Goal: Information Seeking & Learning: Compare options

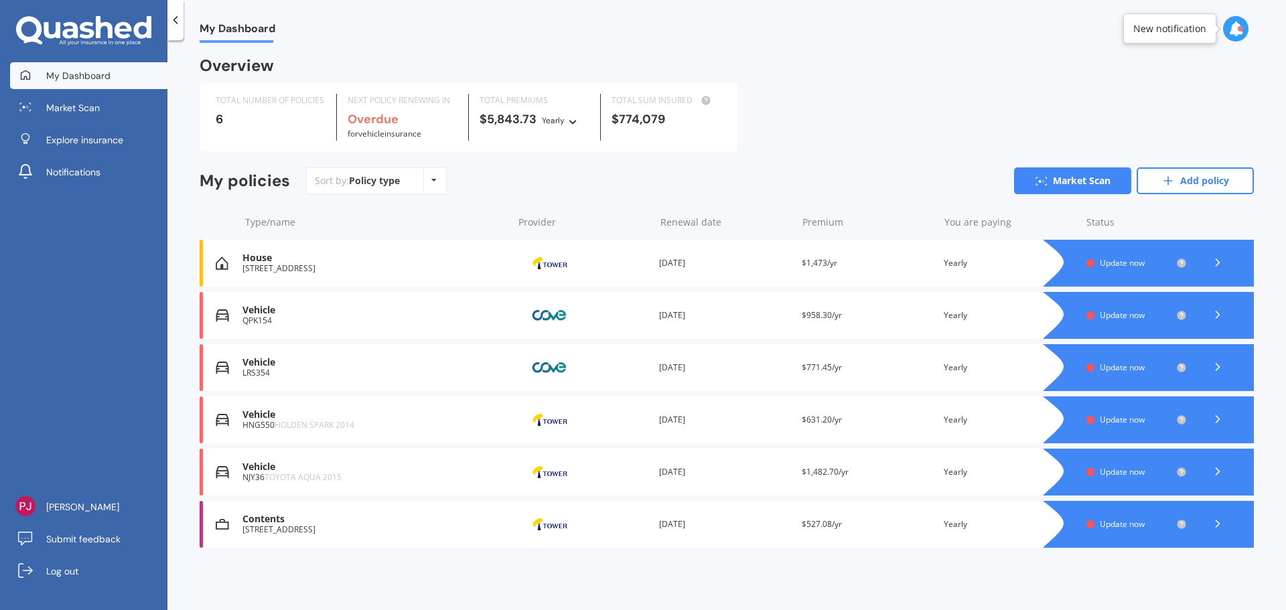
click at [1216, 368] on icon at bounding box center [1217, 366] width 13 height 13
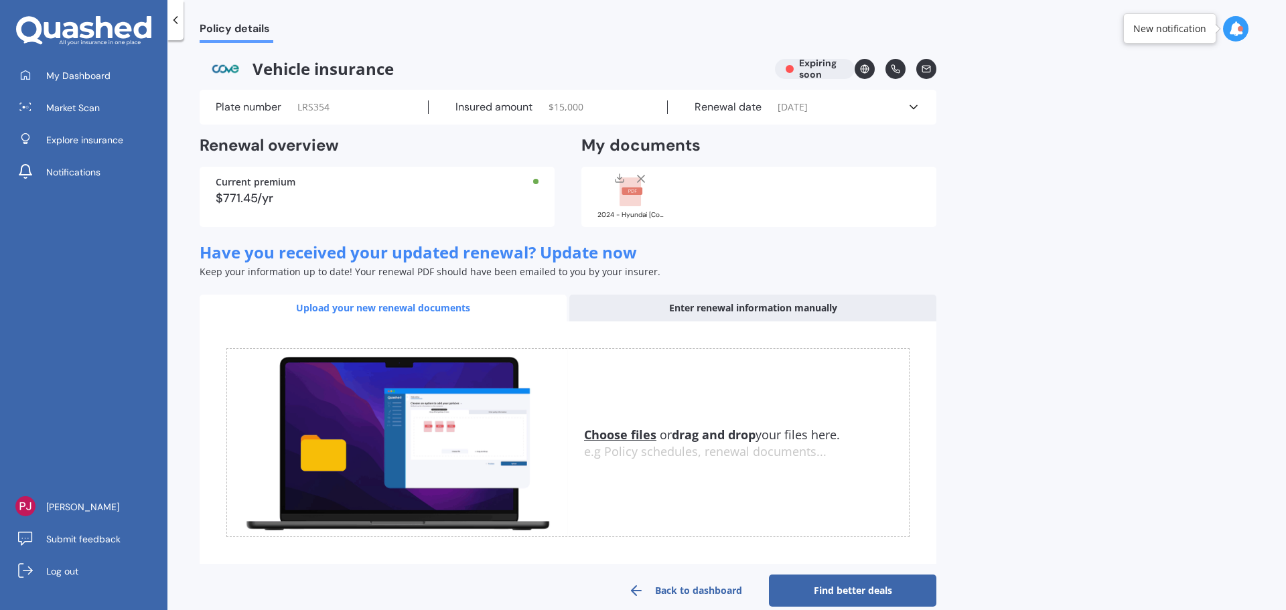
click at [909, 105] on icon at bounding box center [913, 106] width 13 height 13
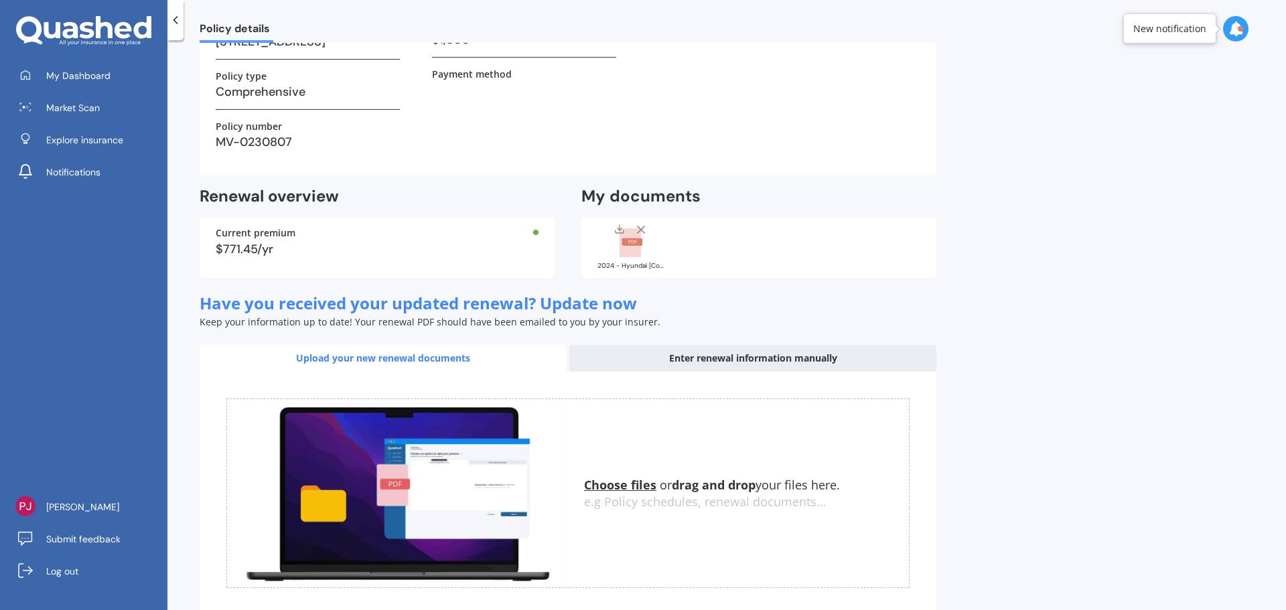
scroll to position [286, 0]
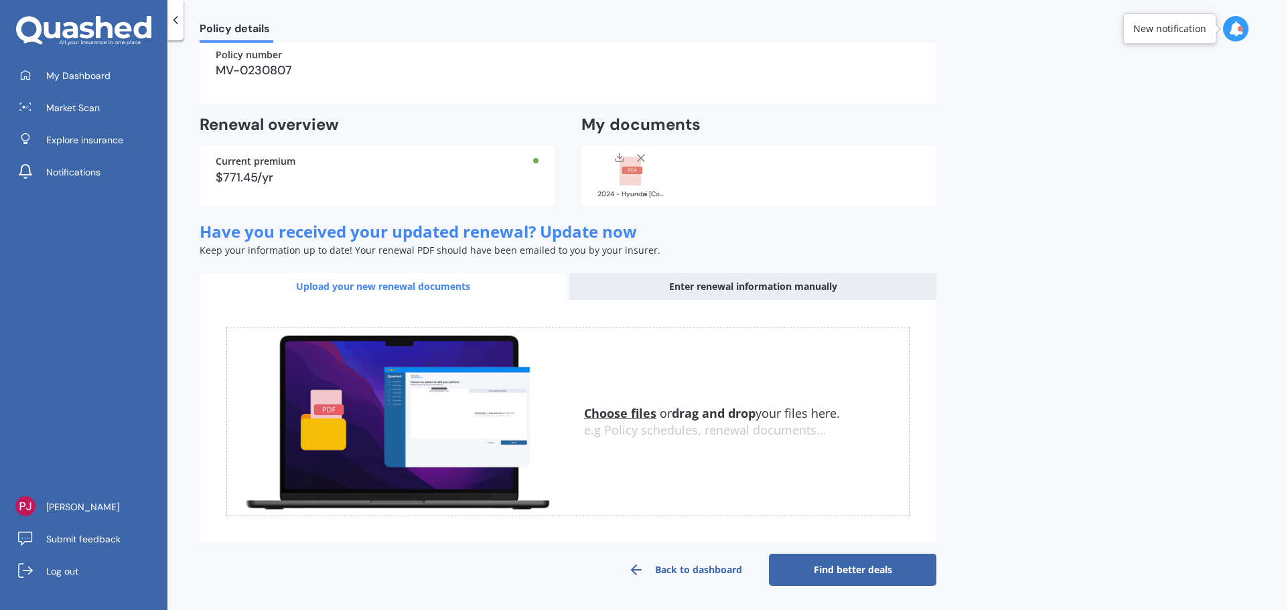
click at [864, 579] on link "Find better deals" at bounding box center [852, 570] width 167 height 32
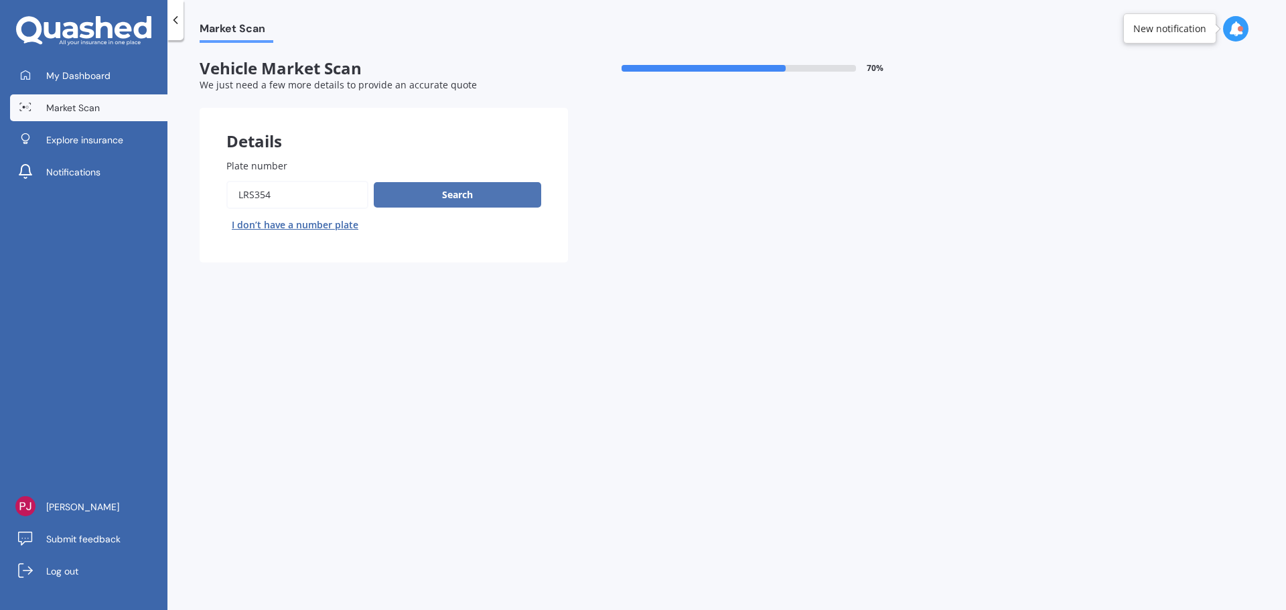
click at [461, 197] on button "Search" at bounding box center [457, 194] width 167 height 25
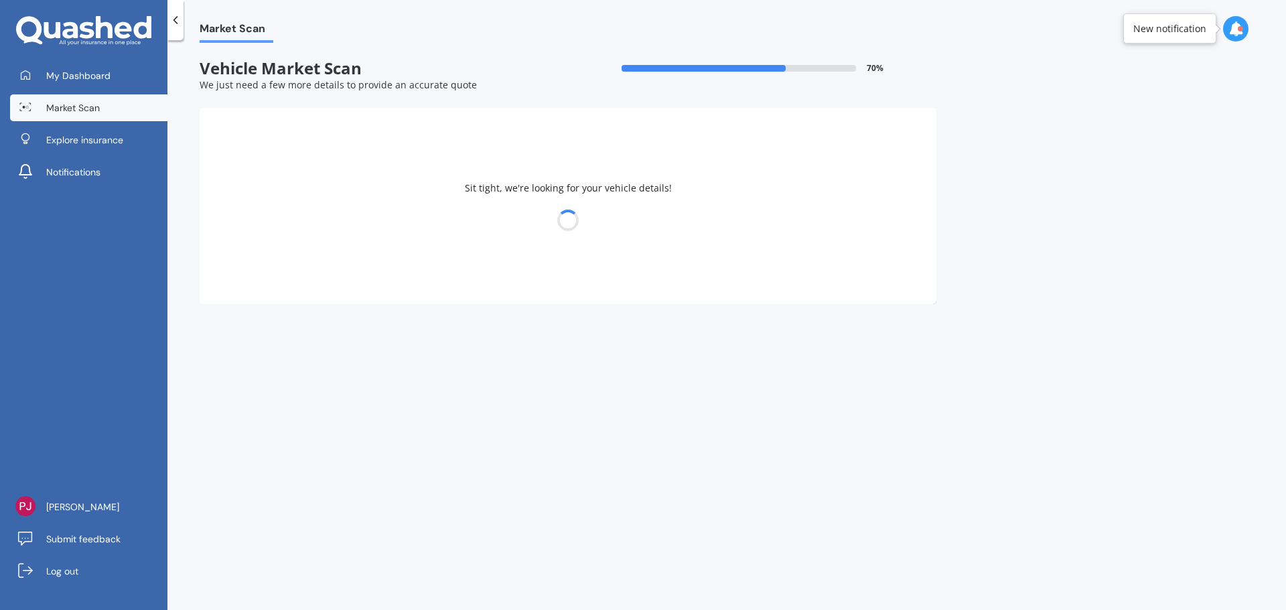
select select "HYUNDAI"
select select "IONIQ"
select select "01"
select select "10"
select select "1987"
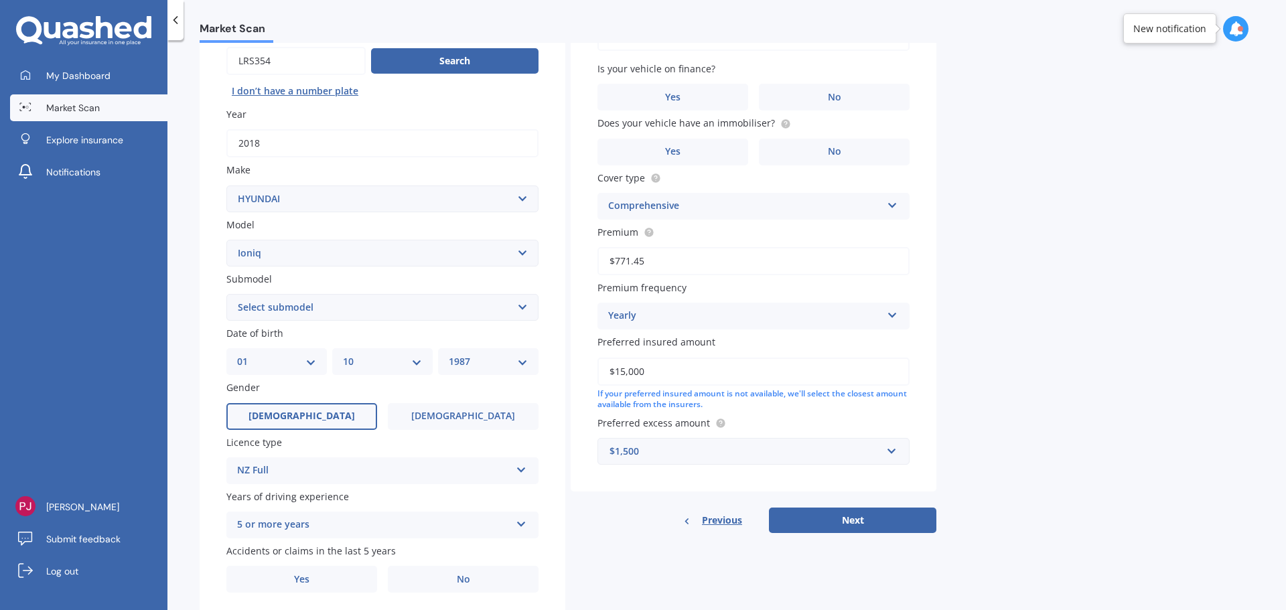
scroll to position [178, 0]
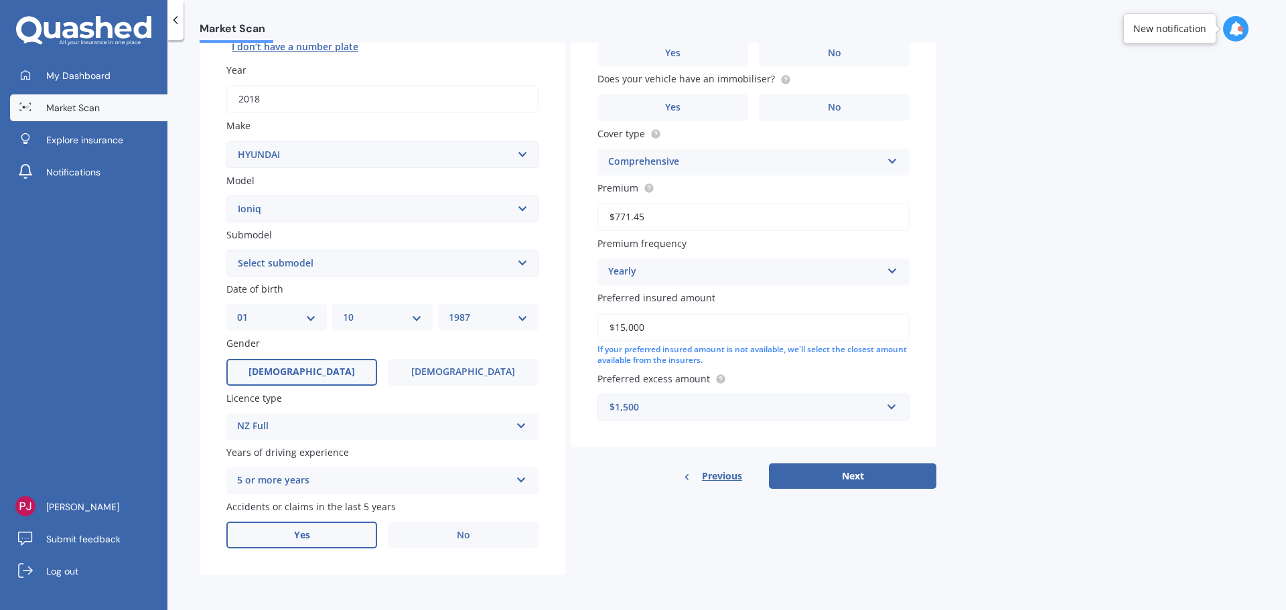
click at [342, 537] on label "Yes" at bounding box center [301, 535] width 151 height 27
click at [0, 0] on input "Yes" at bounding box center [0, 0] width 0 height 0
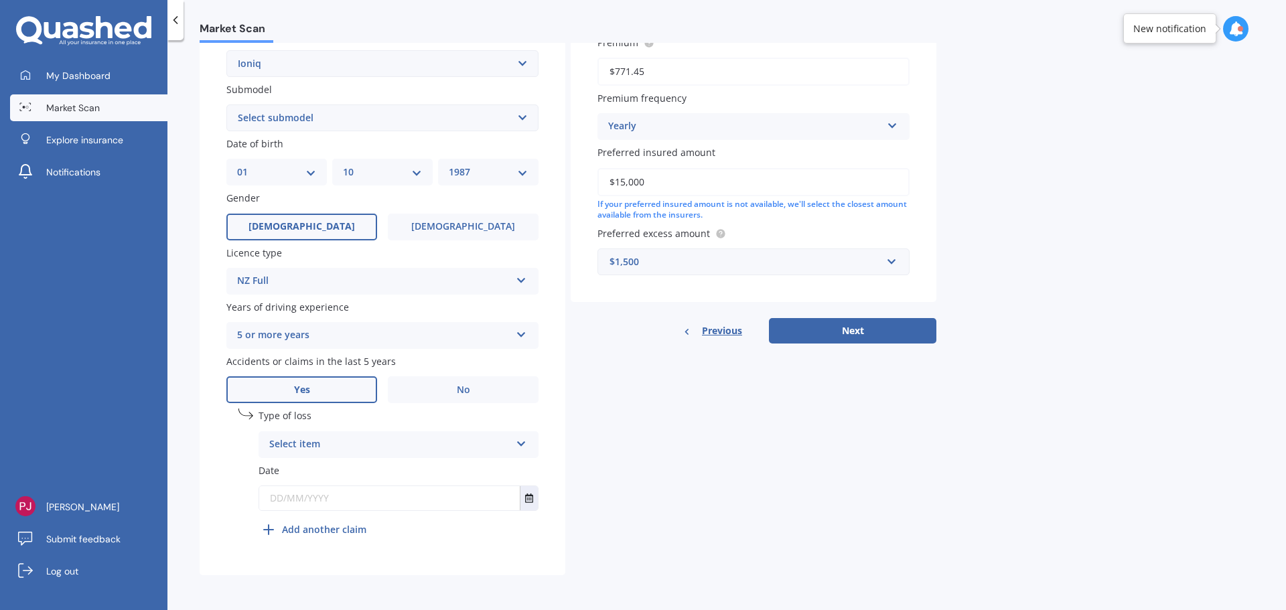
click at [369, 435] on div "Select item At fault accident Not at fault accident" at bounding box center [399, 444] width 280 height 27
click at [334, 489] on span "Not at fault accident" at bounding box center [317, 494] width 95 height 13
click at [343, 495] on input "text" at bounding box center [389, 498] width 261 height 24
click at [340, 537] on b "Add another claim" at bounding box center [324, 530] width 84 height 14
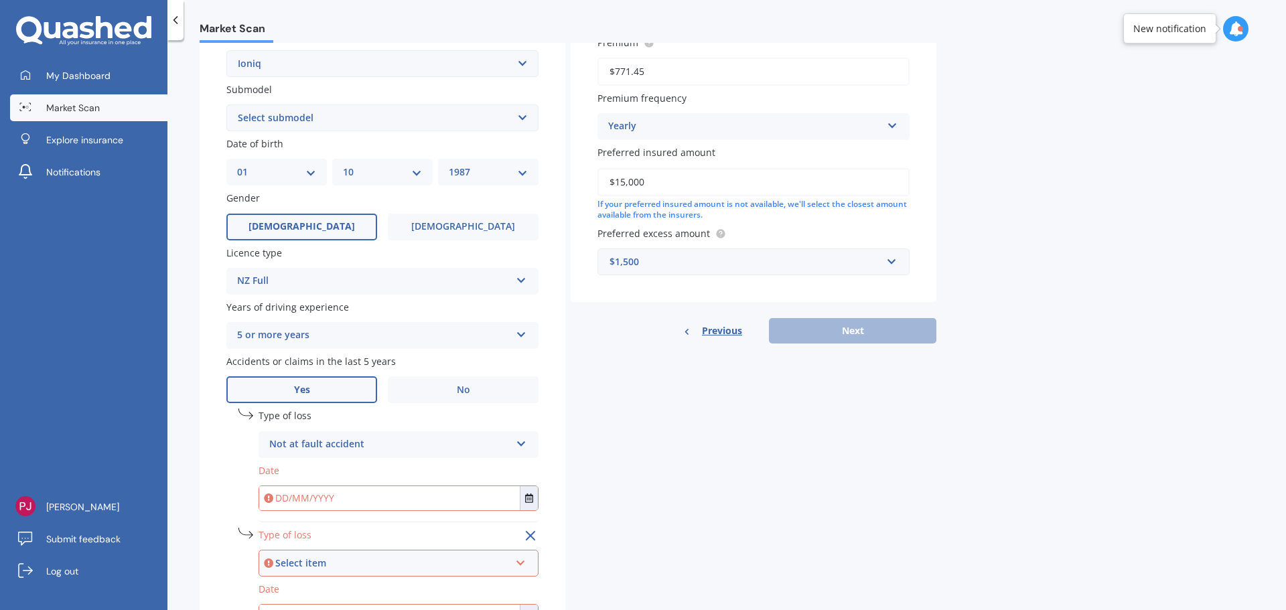
click at [368, 565] on div "Select item" at bounding box center [392, 563] width 234 height 15
click at [336, 531] on span "Not at fault accident" at bounding box center [318, 537] width 95 height 13
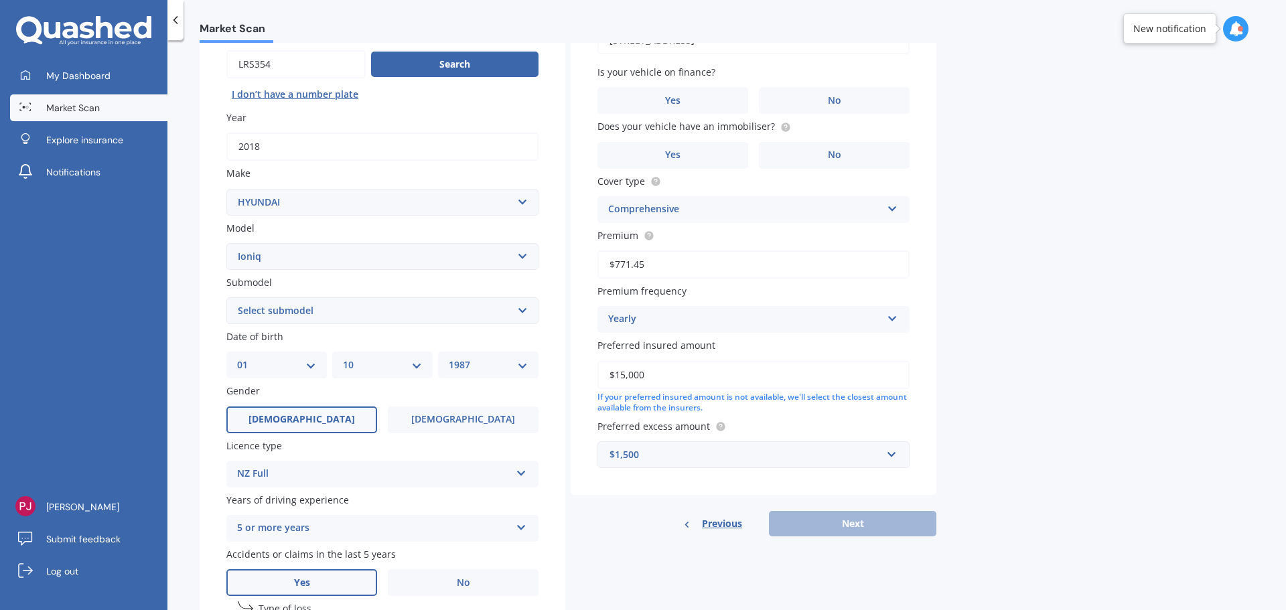
scroll to position [107, 0]
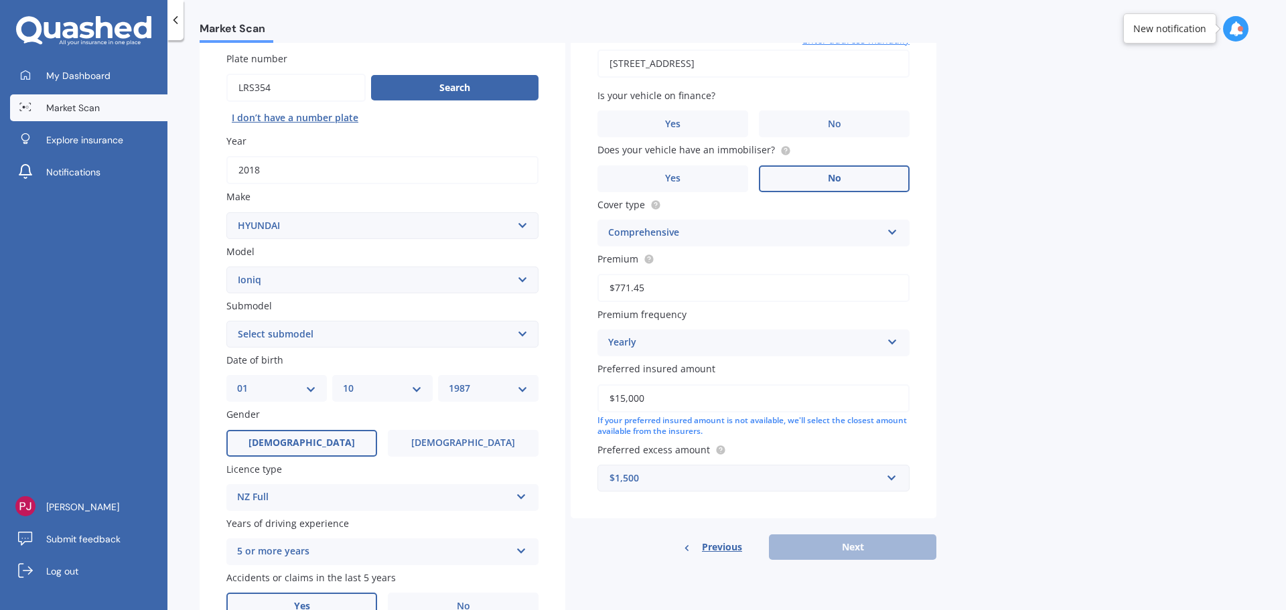
click at [820, 180] on label "No" at bounding box center [834, 178] width 151 height 27
click at [0, 0] on input "No" at bounding box center [0, 0] width 0 height 0
click at [711, 171] on label "Yes" at bounding box center [673, 178] width 151 height 27
click at [0, 0] on input "Yes" at bounding box center [0, 0] width 0 height 0
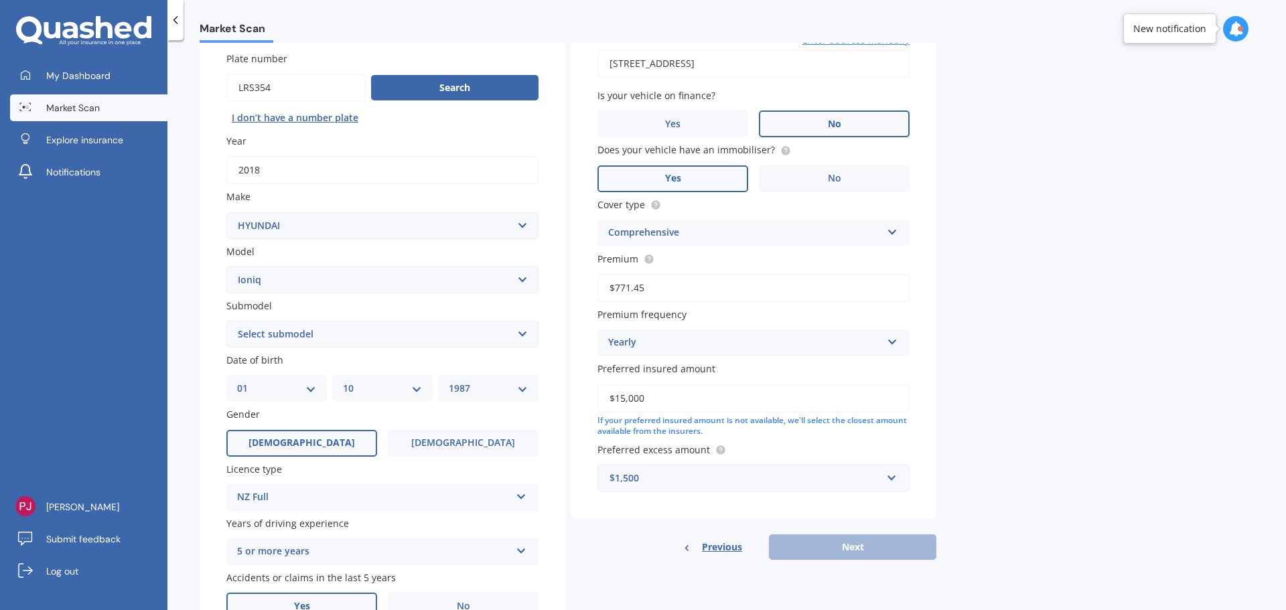
click at [836, 119] on span "No" at bounding box center [834, 124] width 13 height 11
click at [0, 0] on input "No" at bounding box center [0, 0] width 0 height 0
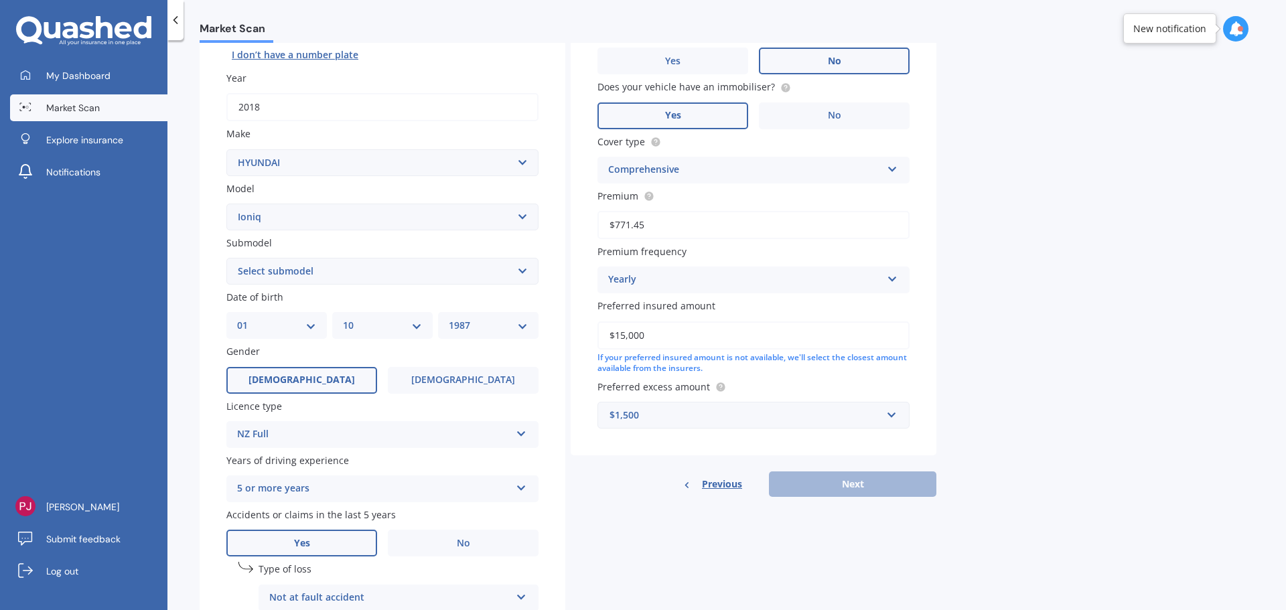
scroll to position [201, 0]
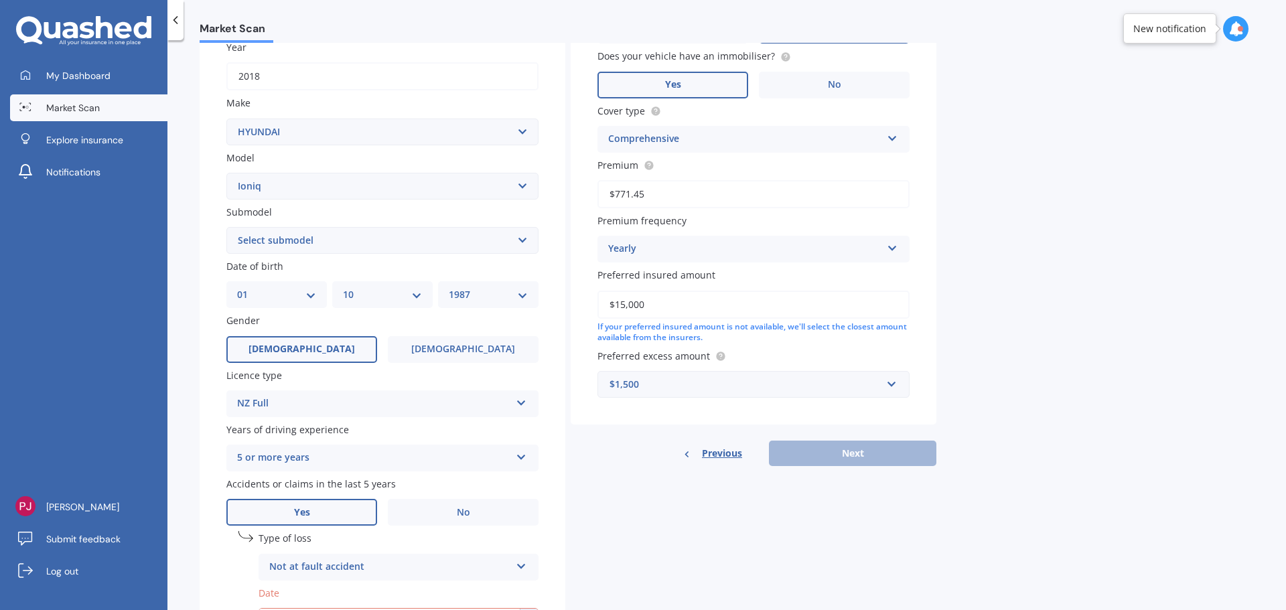
drag, startPoint x: 668, startPoint y: 311, endPoint x: 582, endPoint y: 310, distance: 85.7
click at [582, 310] on div "Vehicle is parked at [STREET_ADDRESS] Enter address manually Is your vehicle on…" at bounding box center [754, 166] width 366 height 518
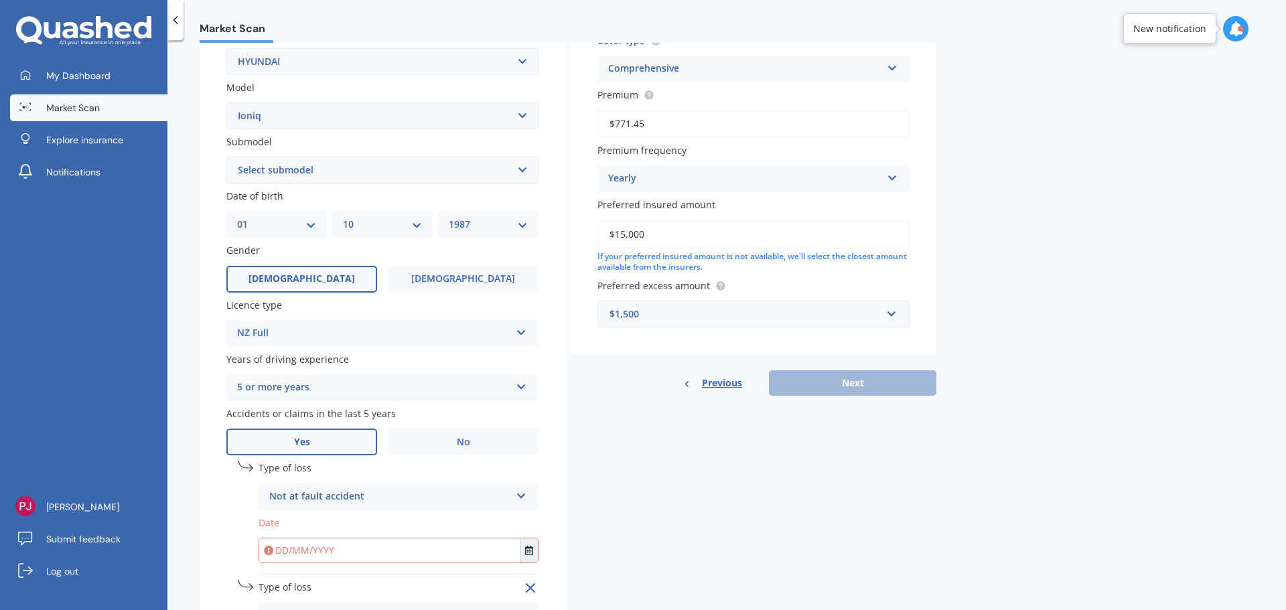
scroll to position [335, 0]
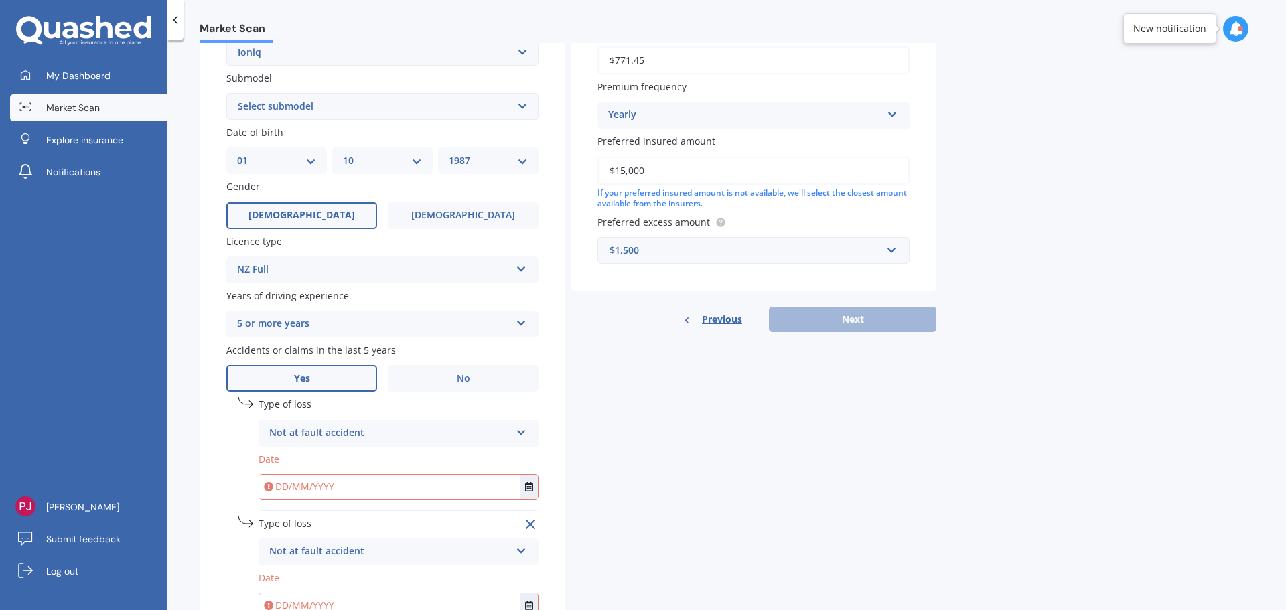
click at [407, 491] on input "text" at bounding box center [389, 487] width 261 height 24
click at [329, 520] on span "Not at fault accident" at bounding box center [317, 525] width 95 height 13
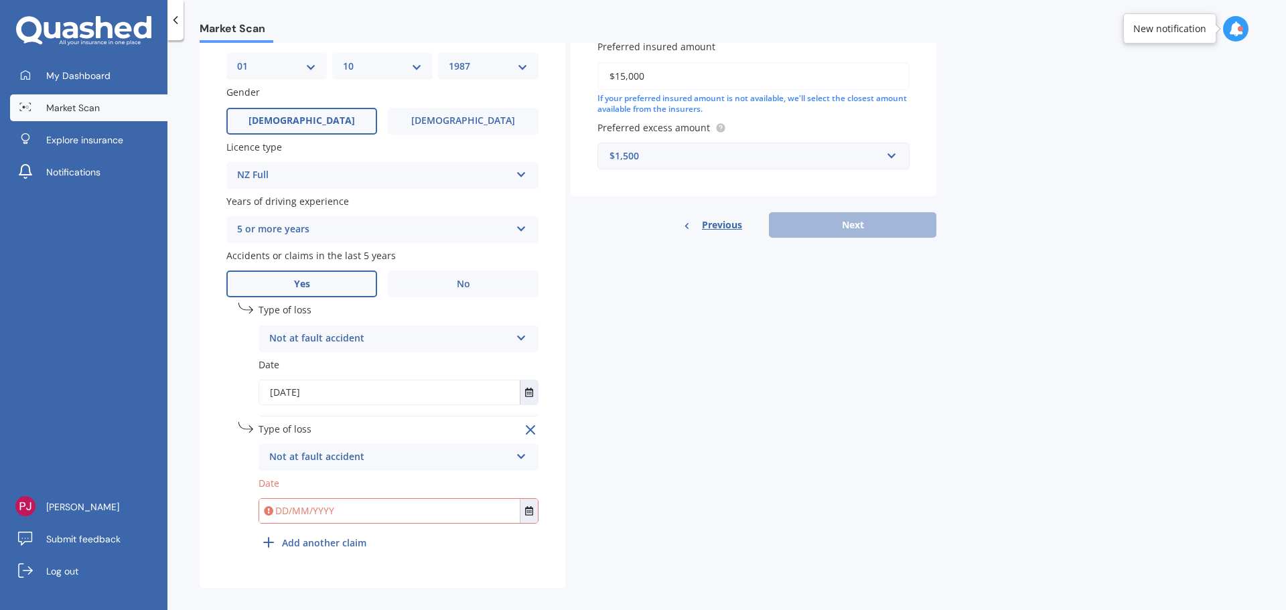
scroll to position [442, 0]
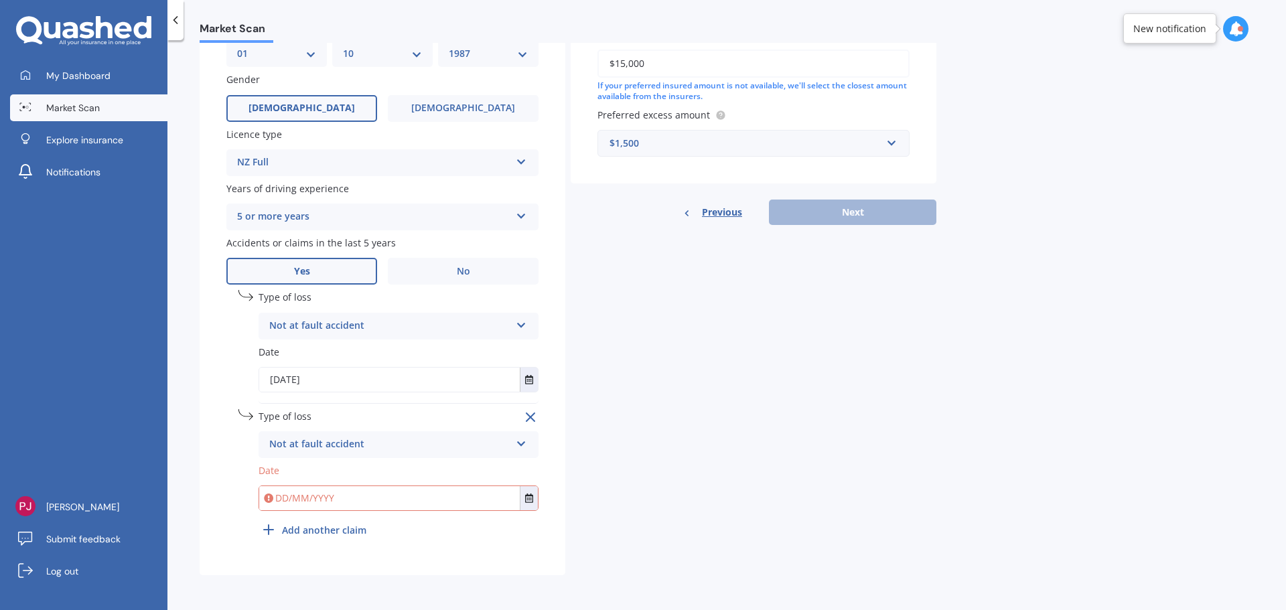
click at [279, 382] on input "[DATE]" at bounding box center [389, 380] width 261 height 24
type input "[DATE]"
click at [618, 481] on div "Details Plate number Search I don’t have a number plate Year [DATE] Make Select…" at bounding box center [568, 121] width 737 height 910
click at [289, 494] on input "text" at bounding box center [389, 498] width 261 height 24
type input "[DATE]"
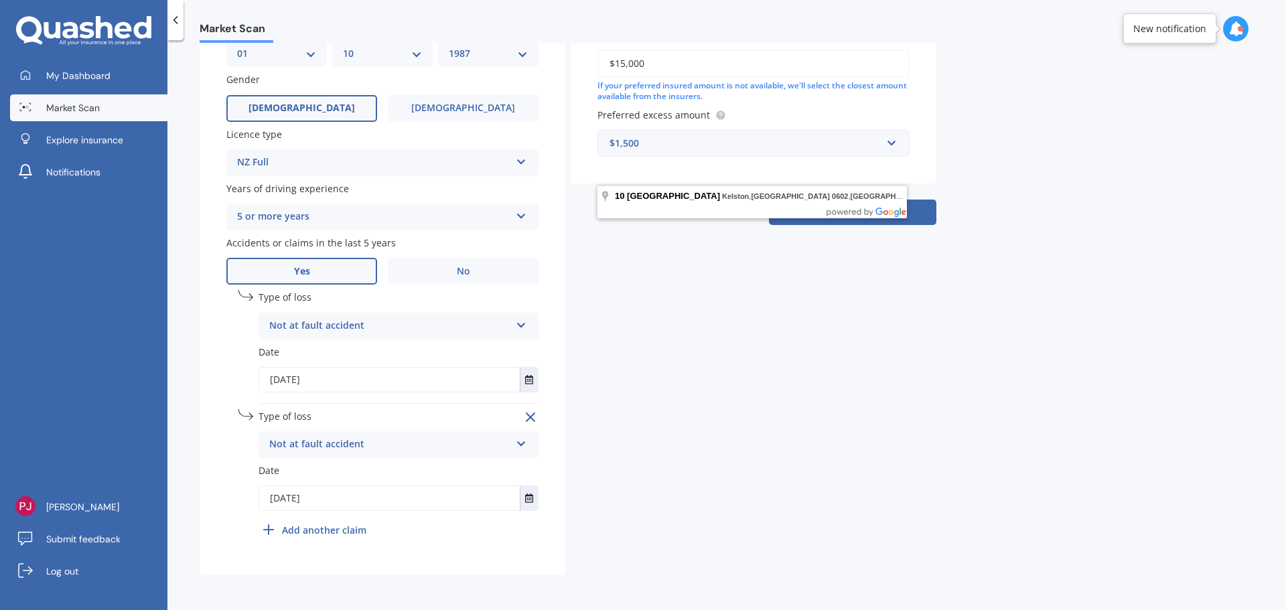
drag, startPoint x: 336, startPoint y: 370, endPoint x: 324, endPoint y: 379, distance: 15.4
click at [335, 370] on input "[DATE]" at bounding box center [389, 380] width 261 height 24
type input "[DATE]"
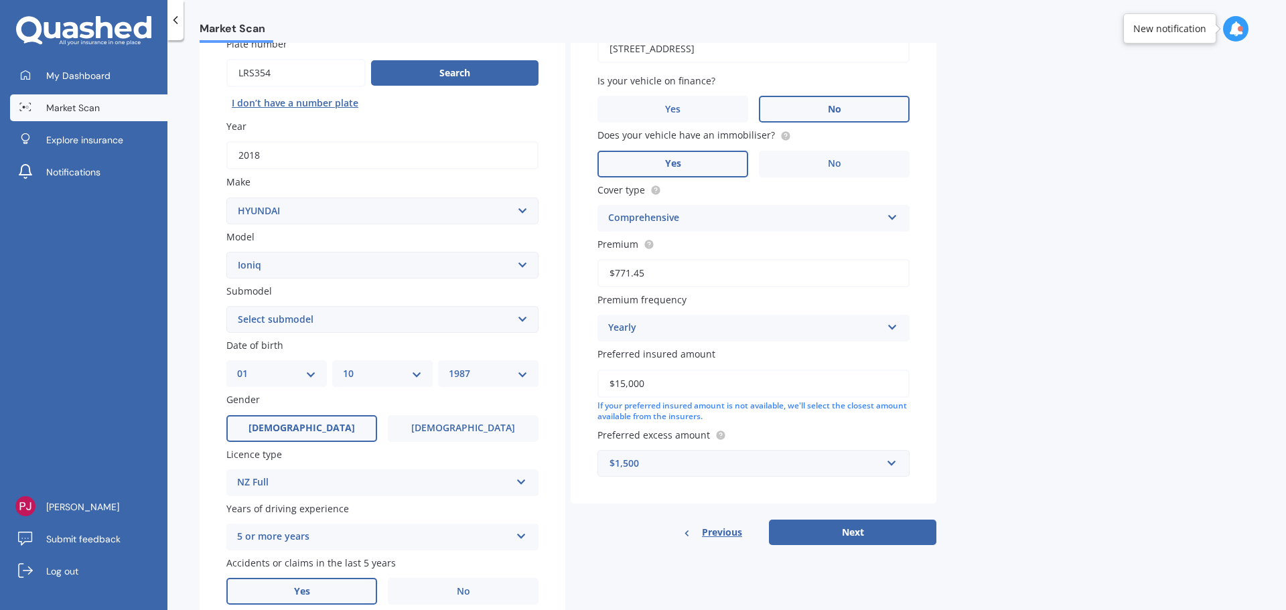
scroll to position [107, 0]
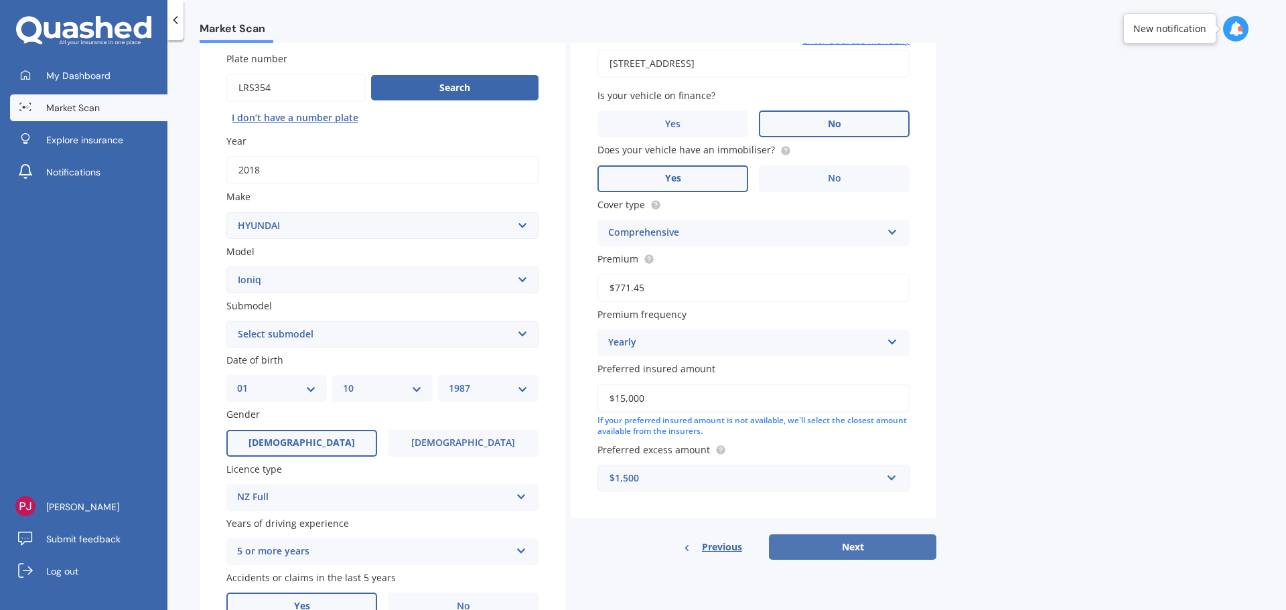
click at [812, 554] on button "Next" at bounding box center [852, 547] width 167 height 25
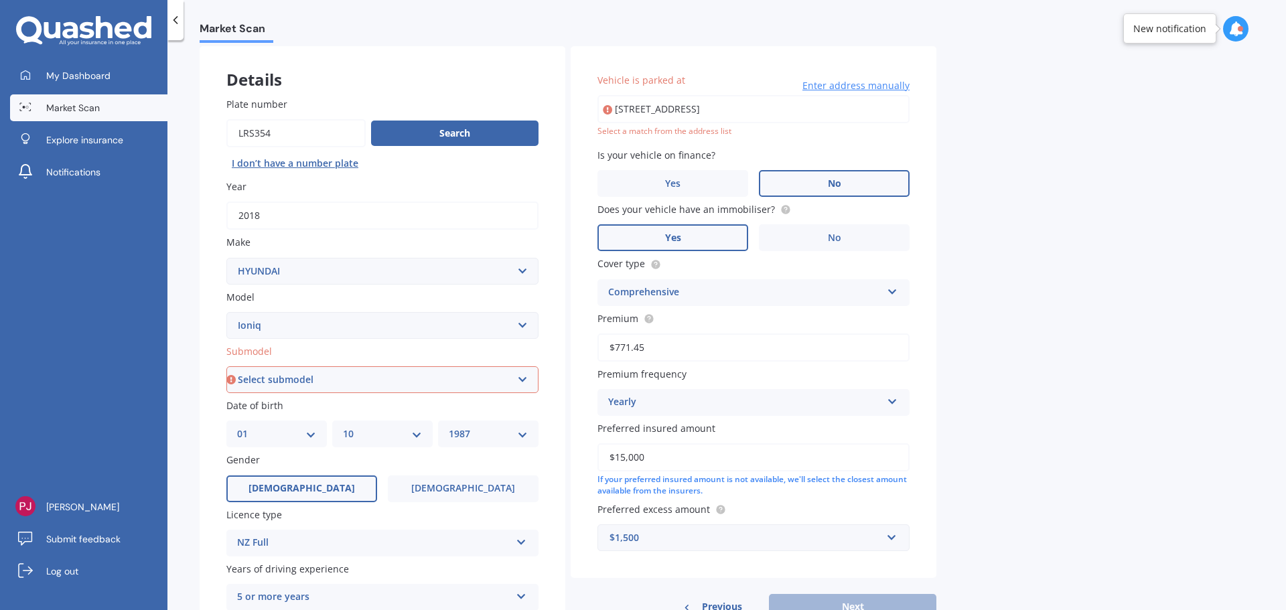
scroll to position [40, 0]
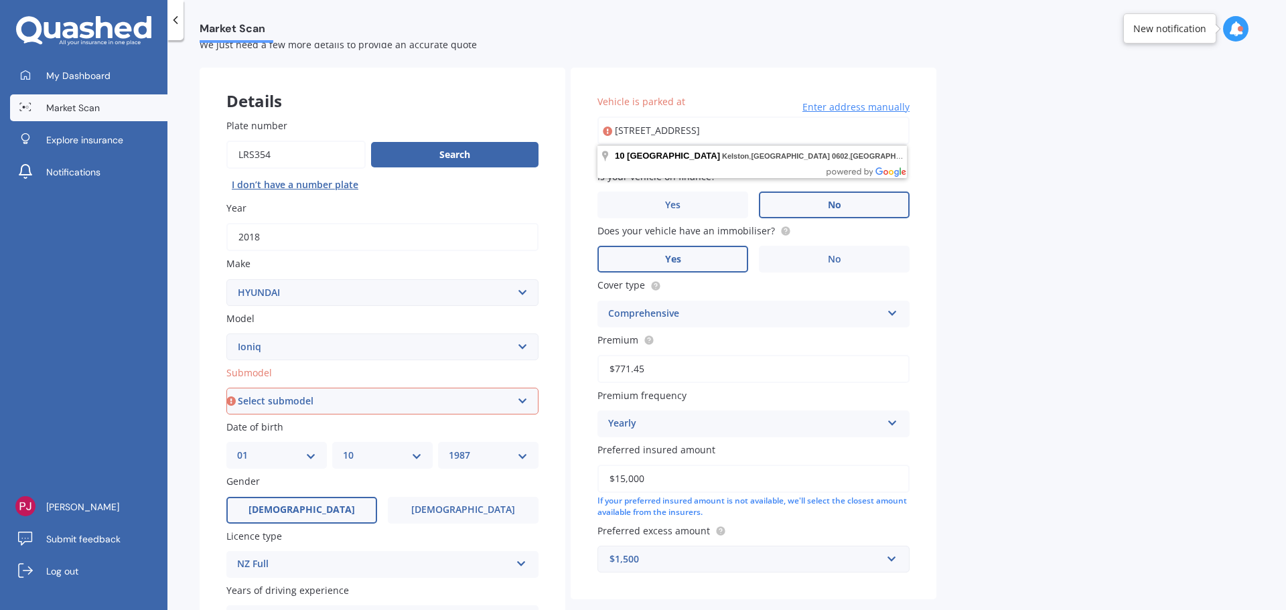
click at [781, 126] on input "[STREET_ADDRESS]" at bounding box center [754, 131] width 312 height 28
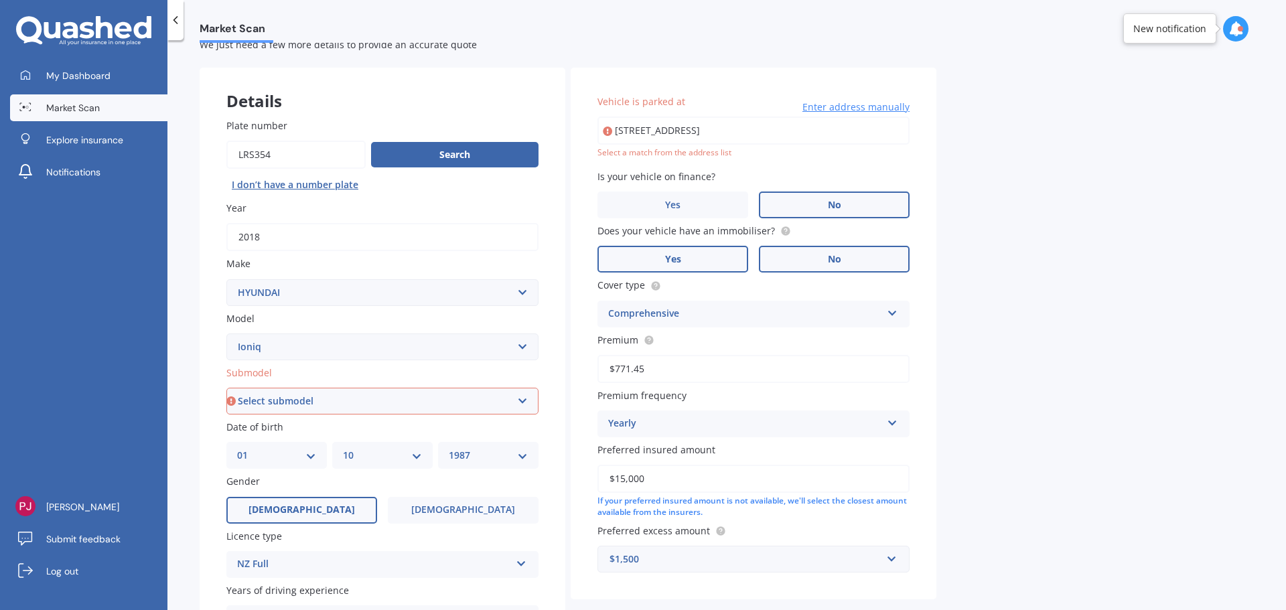
type input "[STREET_ADDRESS]"
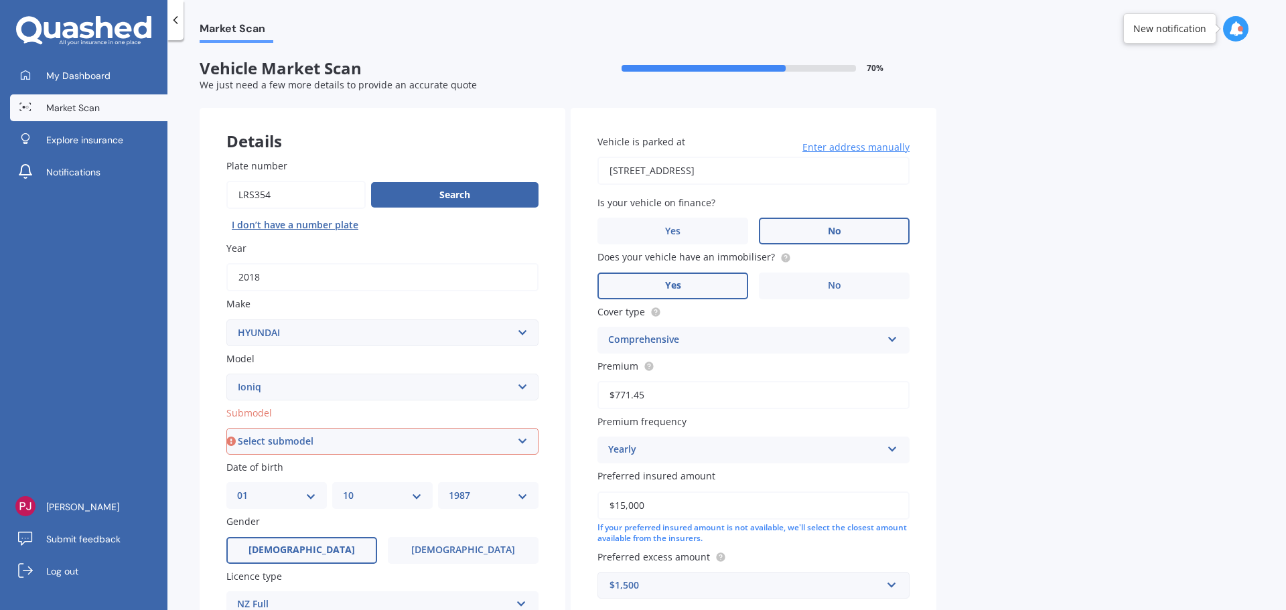
scroll to position [442, 0]
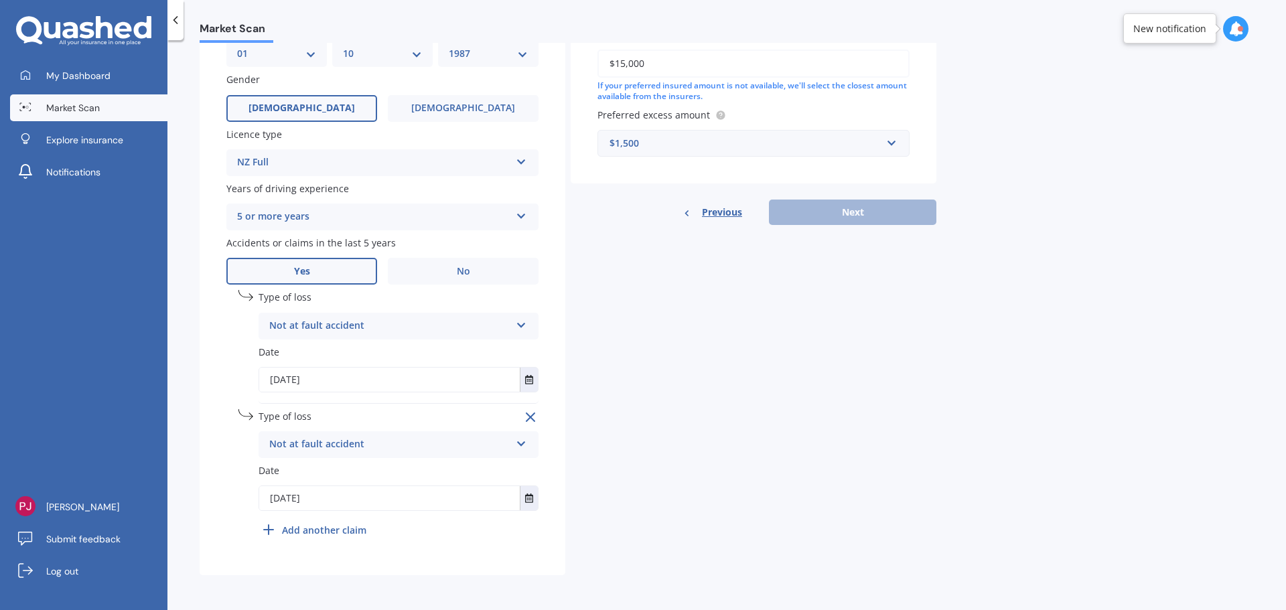
click at [851, 218] on div "Previous Next" at bounding box center [754, 212] width 366 height 25
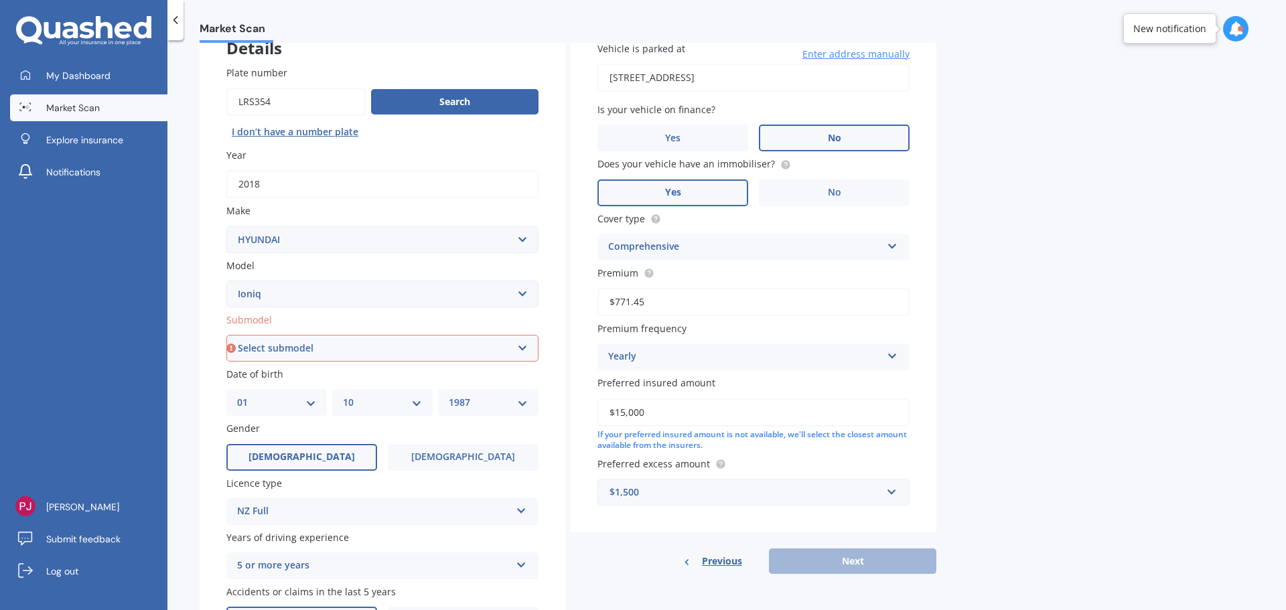
scroll to position [174, 0]
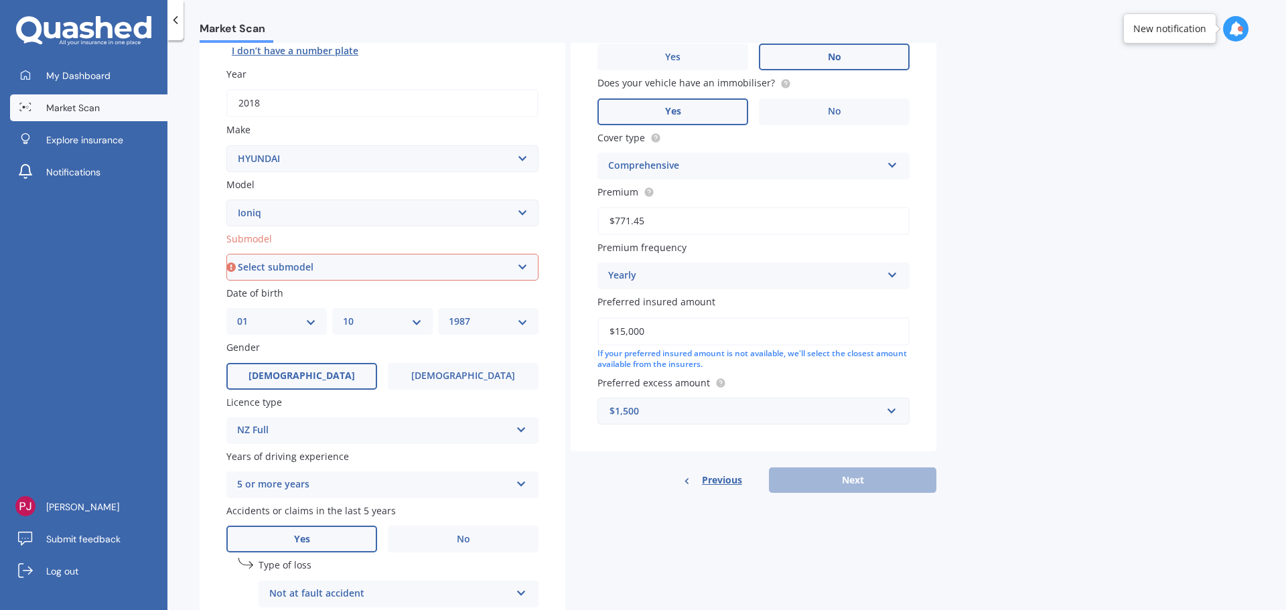
click at [378, 258] on select "Select submodel 1.6 Hybrid 1.6 Hybrid Elite Electric" at bounding box center [382, 267] width 312 height 27
select select "1.6 HYBRID"
click at [226, 254] on select "Select submodel 1.6 Hybrid 1.6 Hybrid Elite Electric" at bounding box center [382, 267] width 312 height 27
click at [835, 477] on button "Next" at bounding box center [852, 480] width 167 height 25
select select "01"
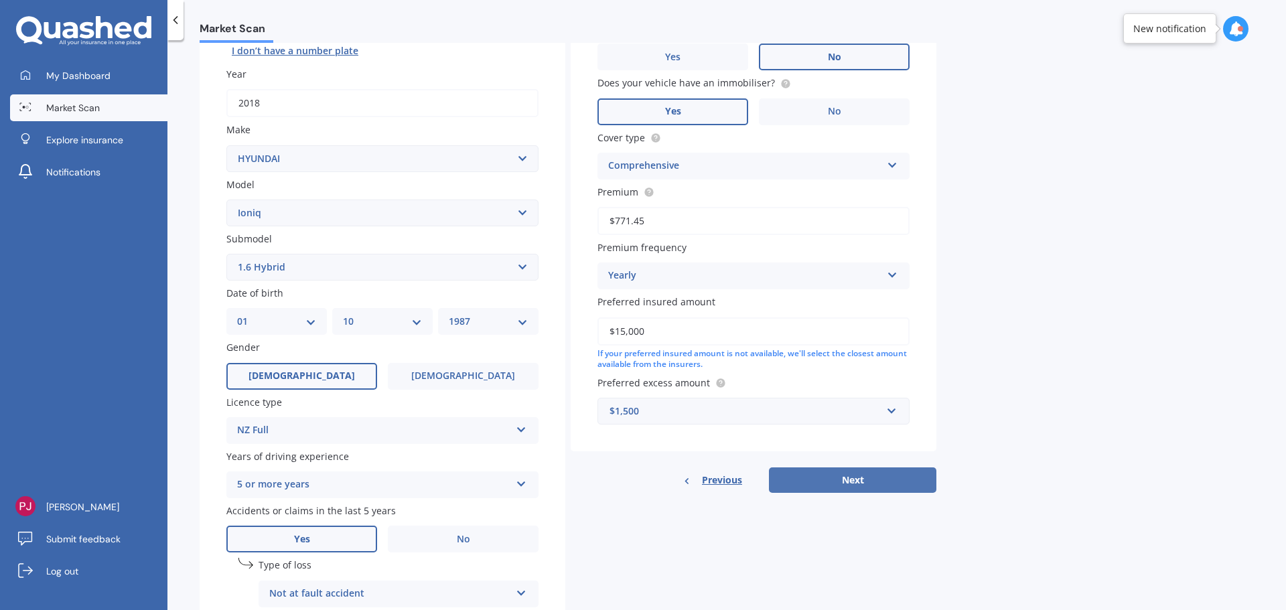
select select "10"
select select "1987"
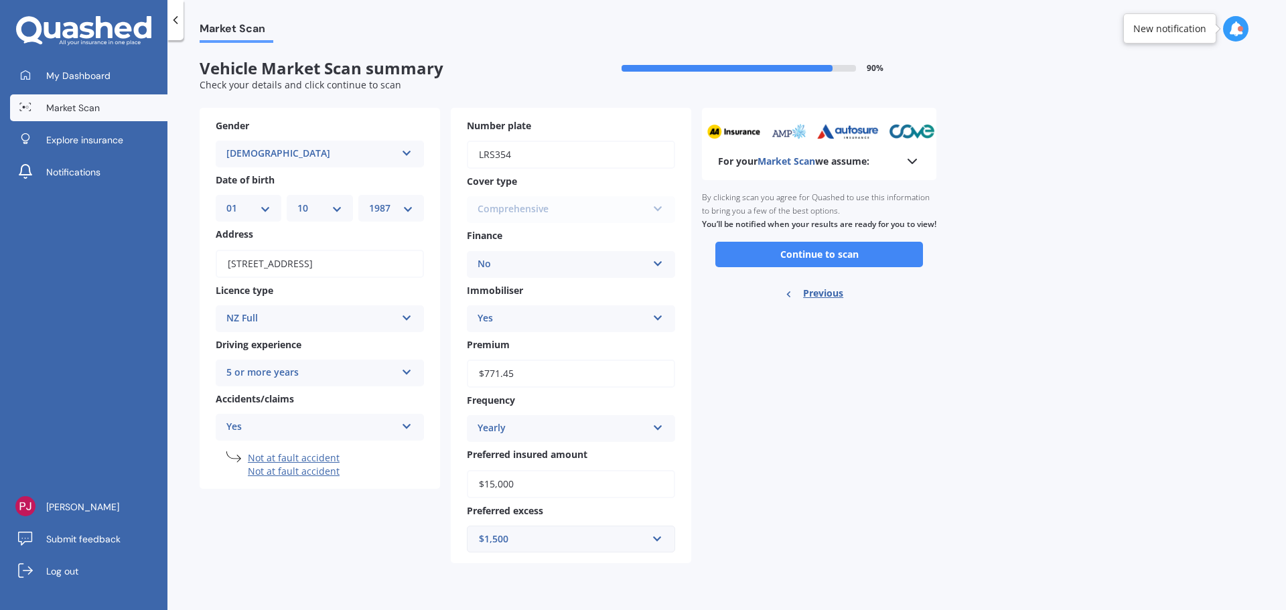
scroll to position [0, 0]
click at [823, 267] on button "Continue to scan" at bounding box center [819, 254] width 208 height 25
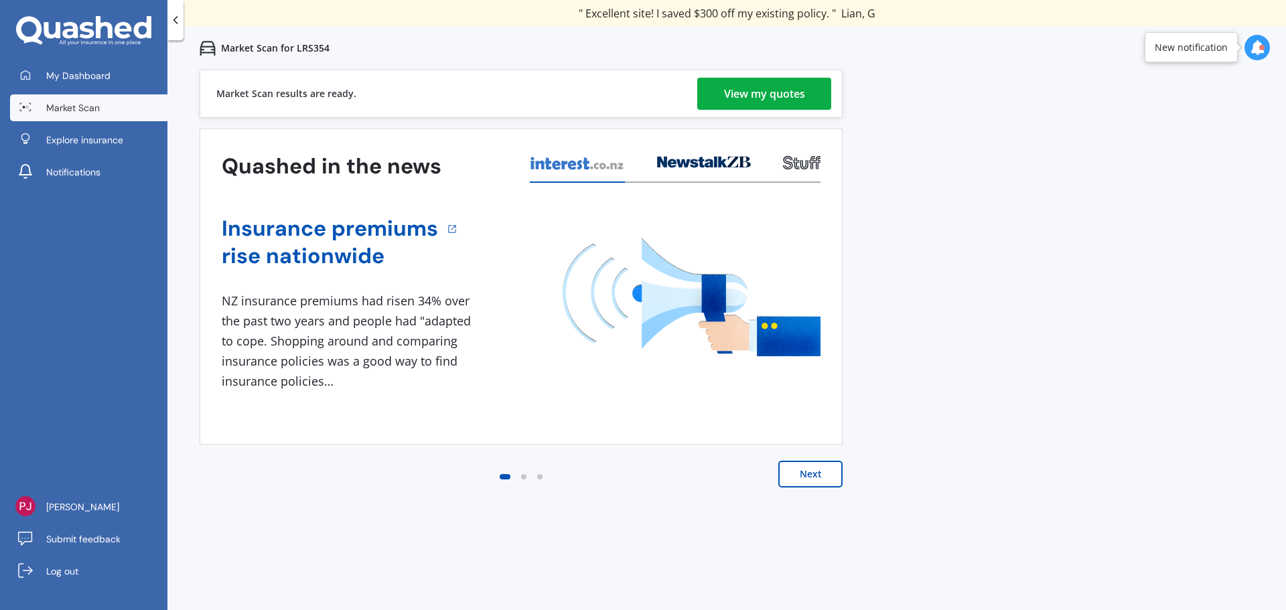
click at [815, 491] on div "Next" at bounding box center [521, 488] width 643 height 54
click at [819, 473] on button "Next" at bounding box center [810, 474] width 64 height 27
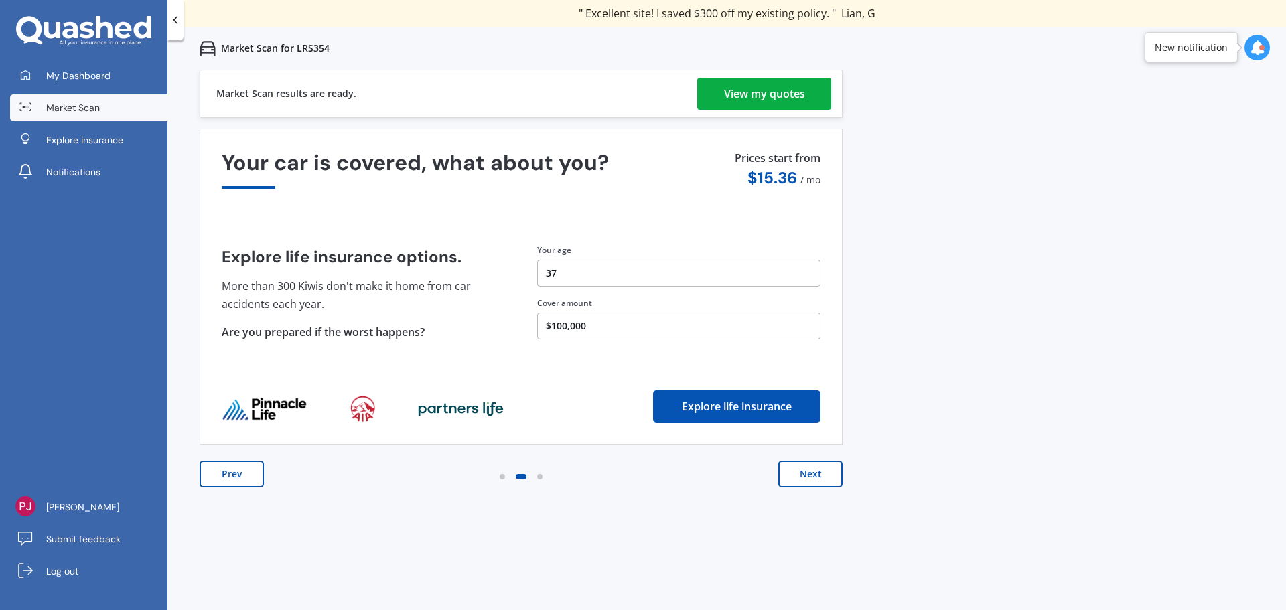
click at [786, 90] on div "View my quotes" at bounding box center [764, 94] width 81 height 32
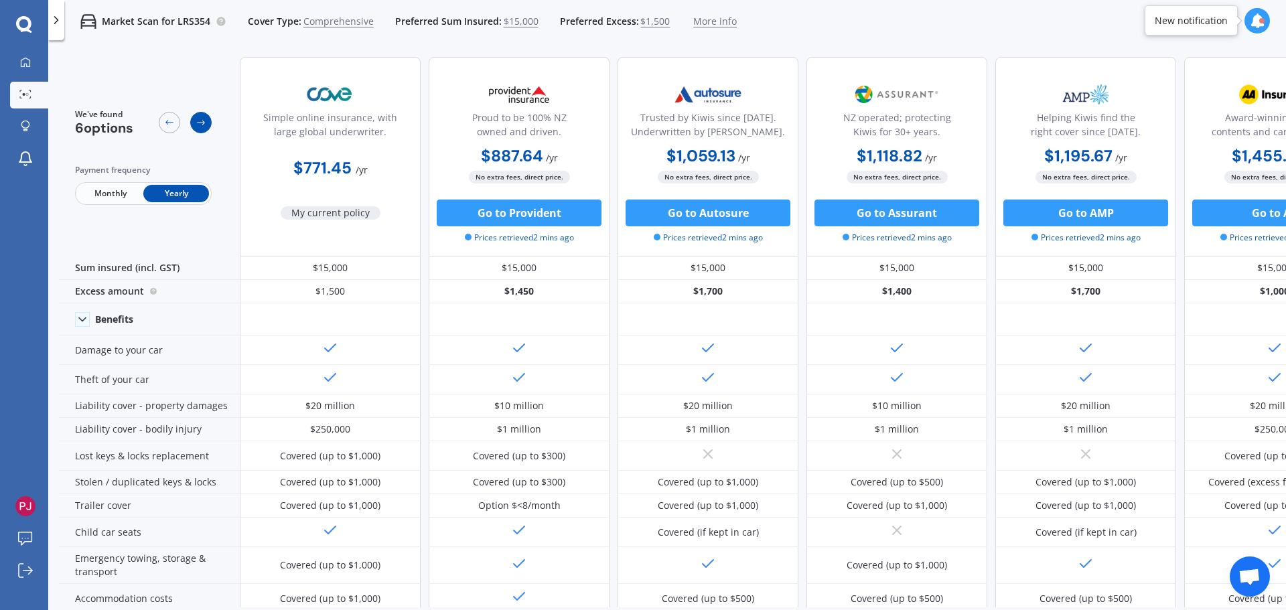
click at [200, 118] on icon at bounding box center [201, 122] width 11 height 11
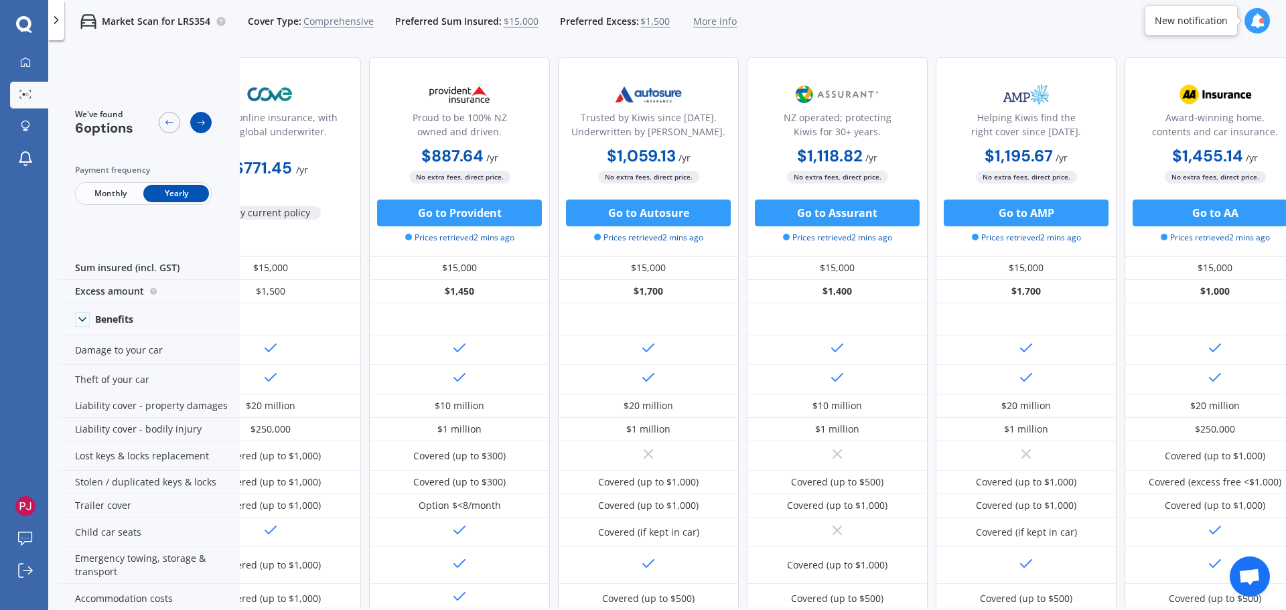
scroll to position [0, 86]
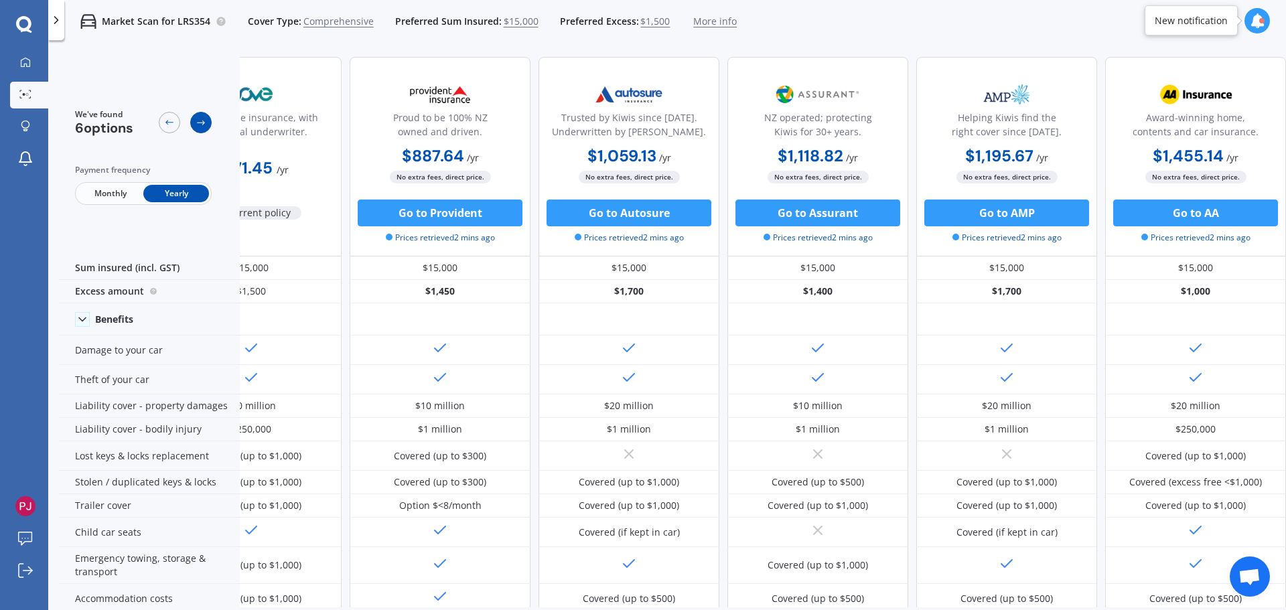
click at [200, 118] on icon at bounding box center [201, 122] width 11 height 11
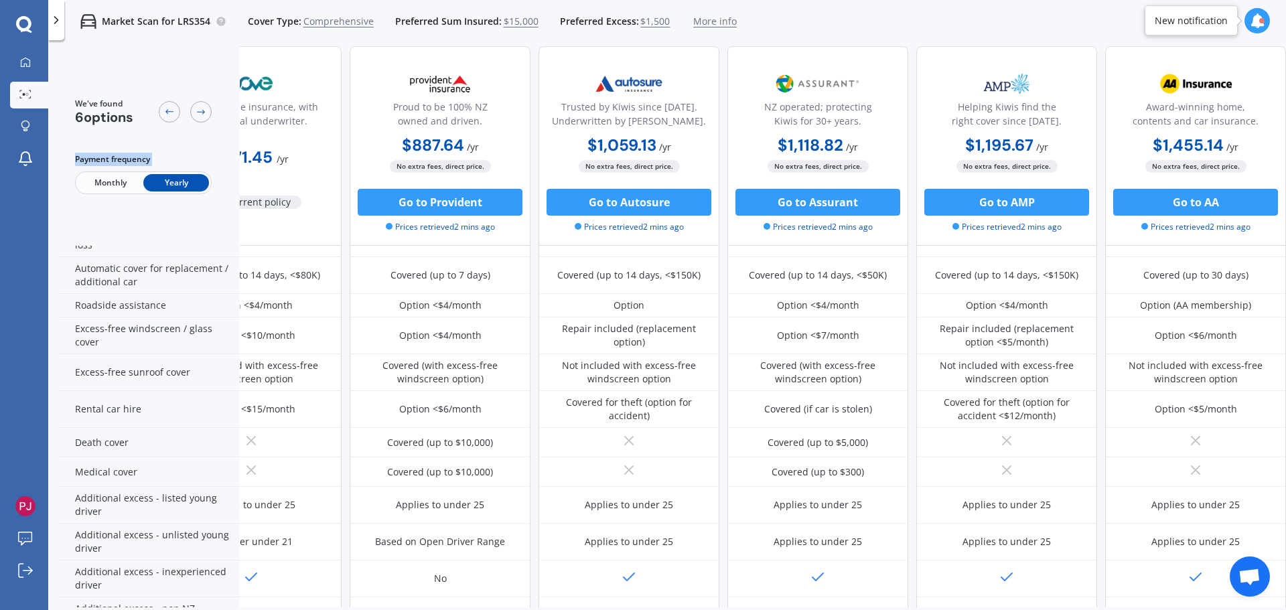
scroll to position [409, 86]
